Goal: Information Seeking & Learning: Learn about a topic

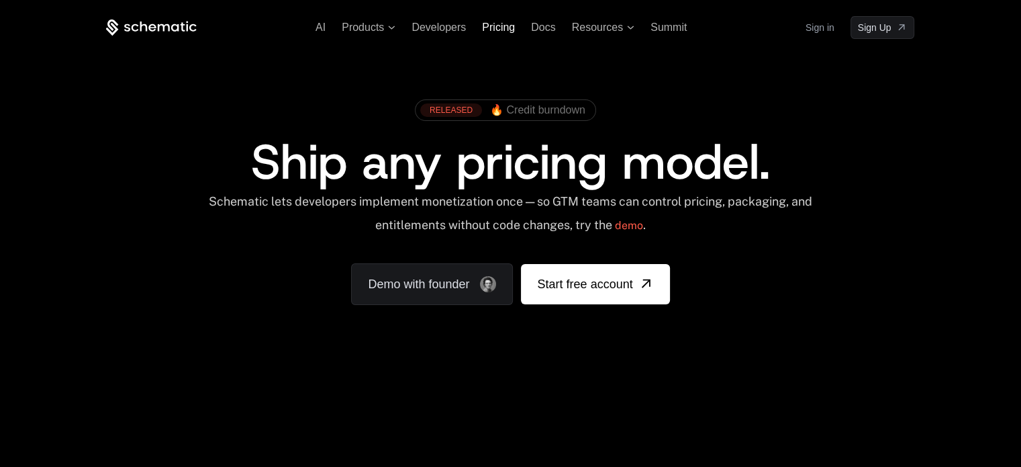
click at [508, 23] on span "Pricing" at bounding box center [498, 26] width 33 height 11
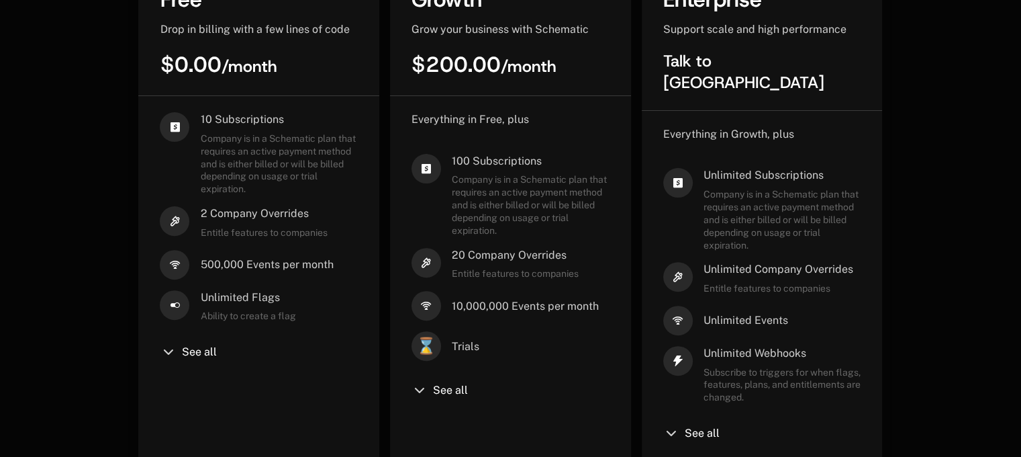
scroll to position [418, 10]
click at [500, 225] on span "Company is in a Schematic plan that requires an active payment method and is ei…" at bounding box center [531, 204] width 158 height 63
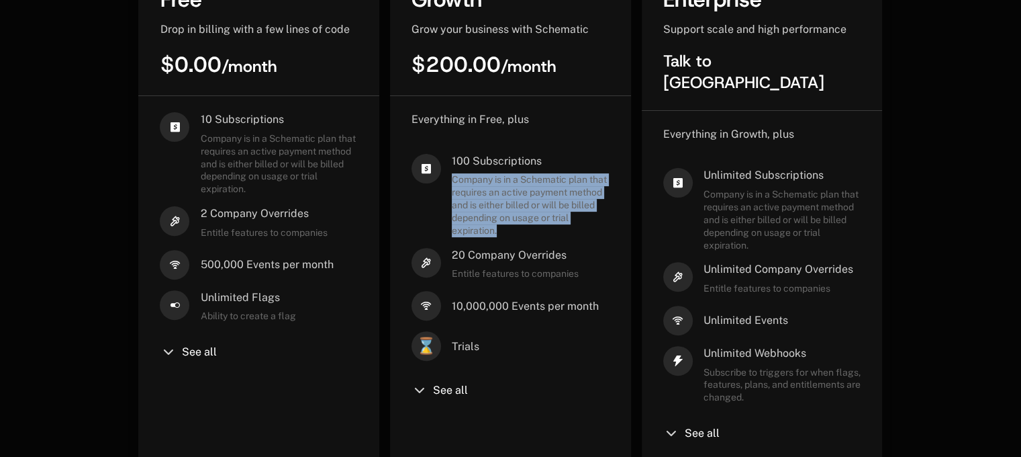
click at [500, 225] on span "Company is in a Schematic plan that requires an active payment method and is ei…" at bounding box center [531, 204] width 158 height 63
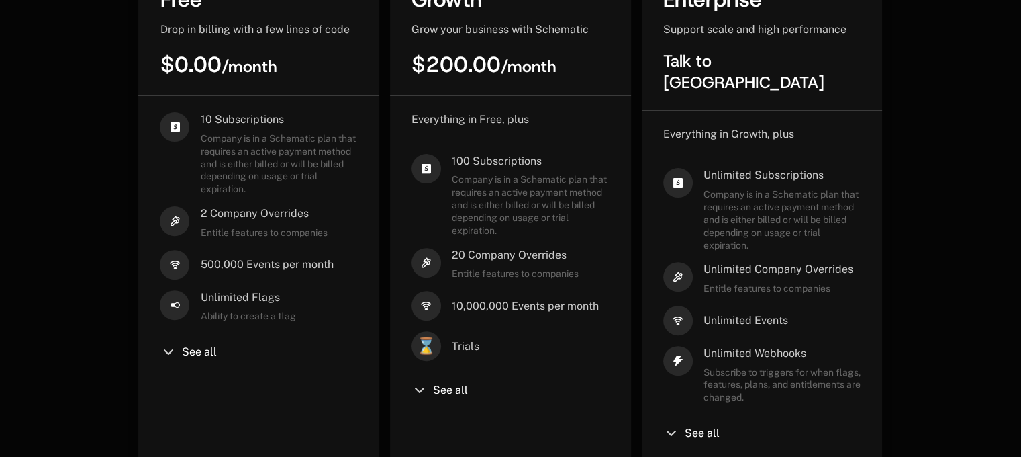
click at [223, 149] on span "Company is in a Schematic plan that requires an active payment method and is ei…" at bounding box center [279, 163] width 158 height 63
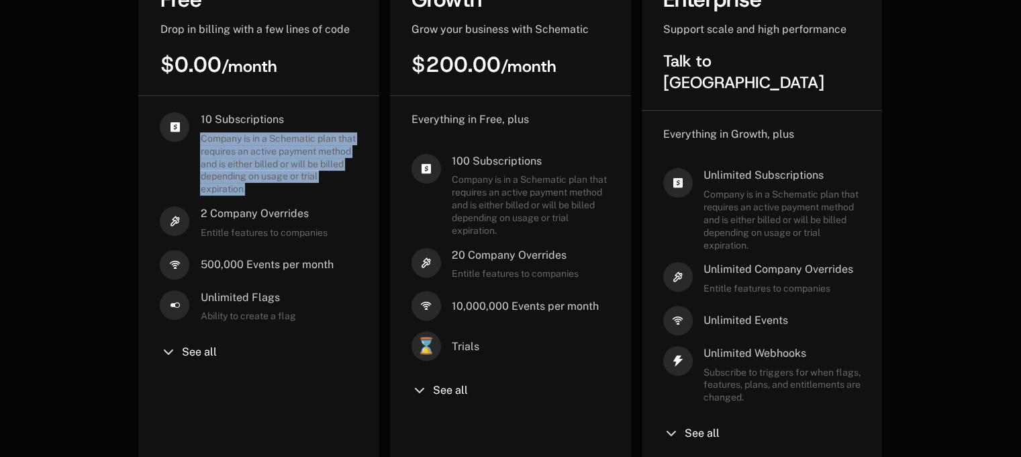
click at [223, 149] on span "Company is in a Schematic plan that requires an active payment method and is ei…" at bounding box center [279, 163] width 158 height 63
click at [218, 183] on span "Company is in a Schematic plan that requires an active payment method and is ei…" at bounding box center [279, 163] width 158 height 63
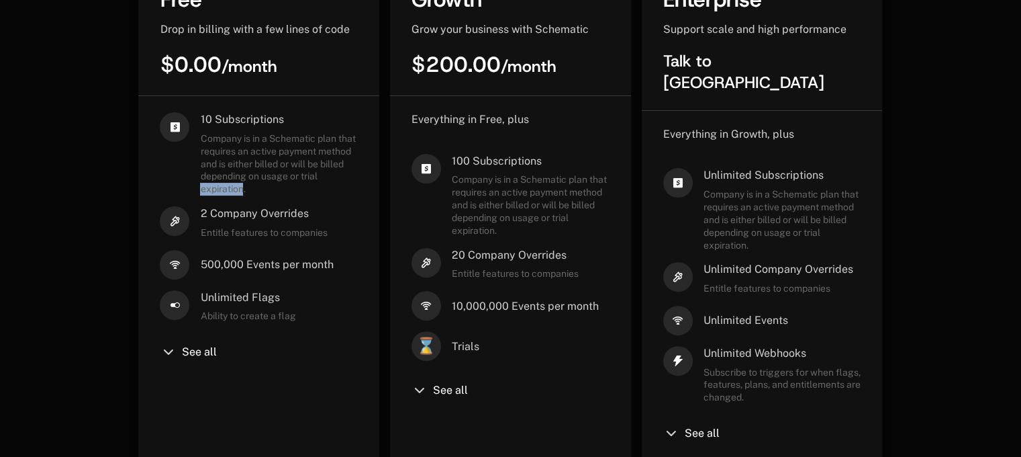
click at [218, 183] on span "Company is in a Schematic plan that requires an active payment method and is ei…" at bounding box center [279, 163] width 158 height 63
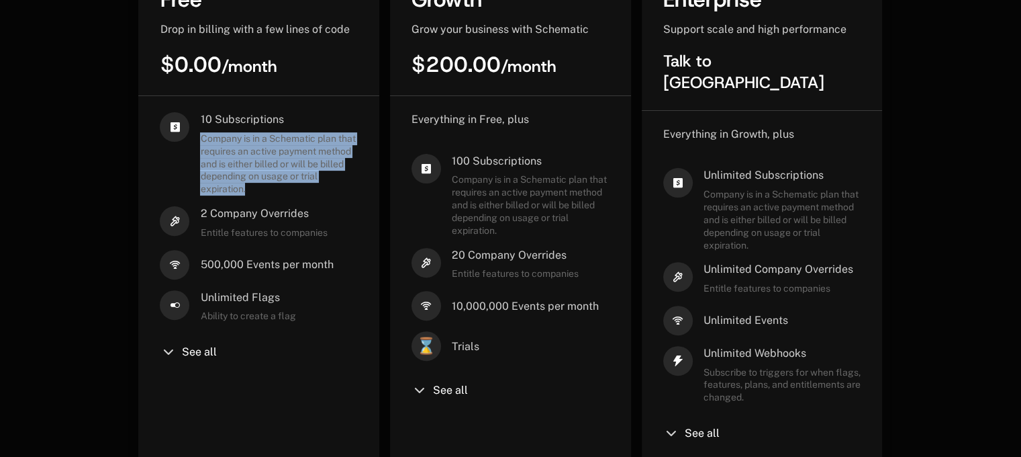
click at [218, 183] on span "Company is in a Schematic plan that requires an active payment method and is ei…" at bounding box center [279, 163] width 158 height 63
